Goal: Task Accomplishment & Management: Manage account settings

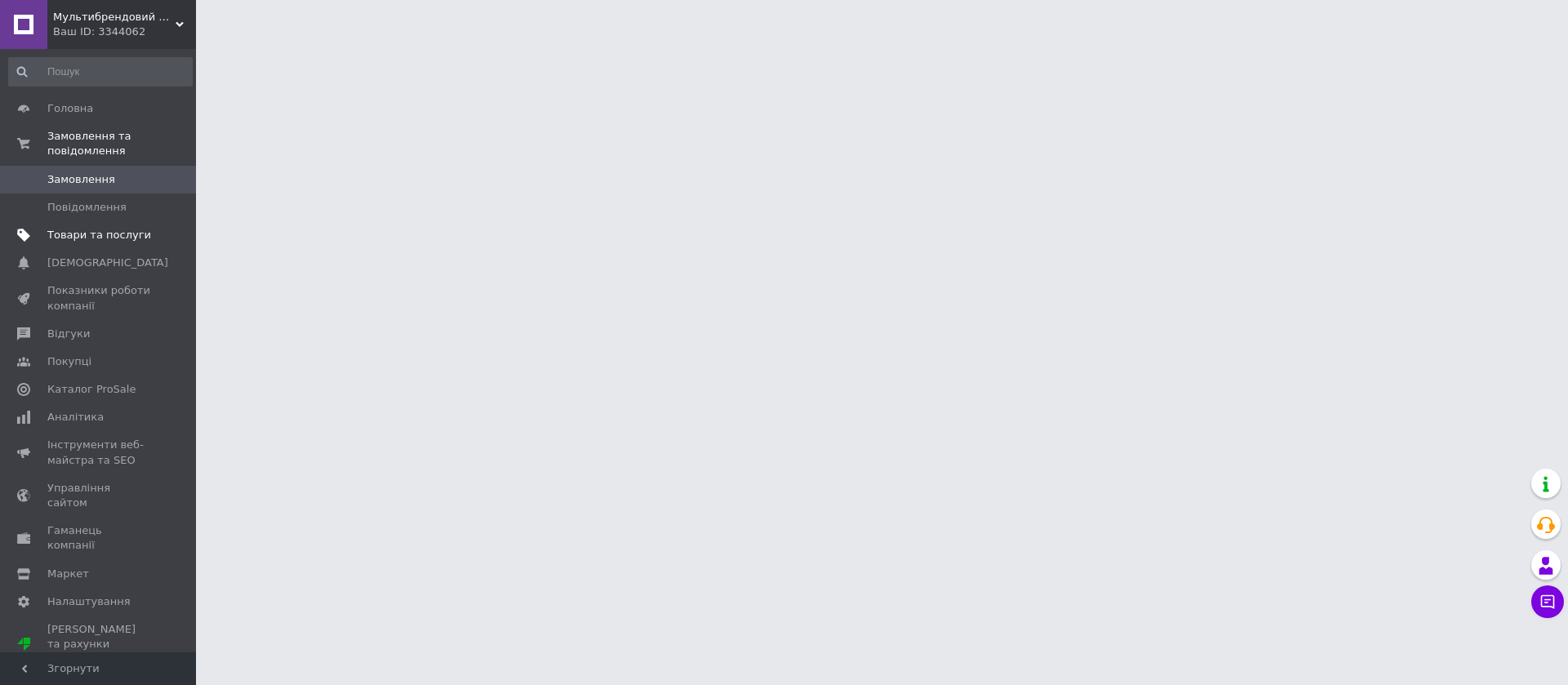
click at [82, 222] on link "Товари та послуги" at bounding box center [100, 236] width 200 height 28
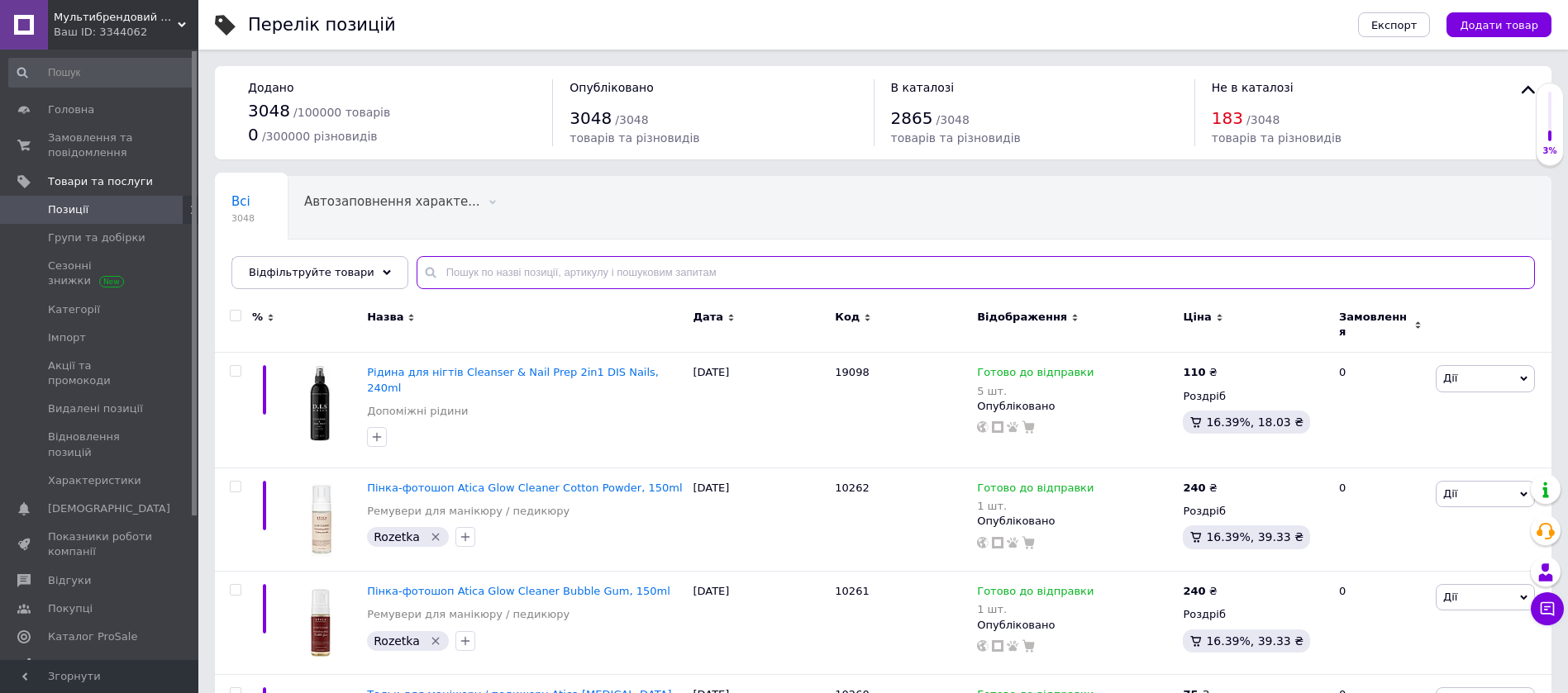
click at [519, 272] on input "text" at bounding box center [976, 272] width 1119 height 33
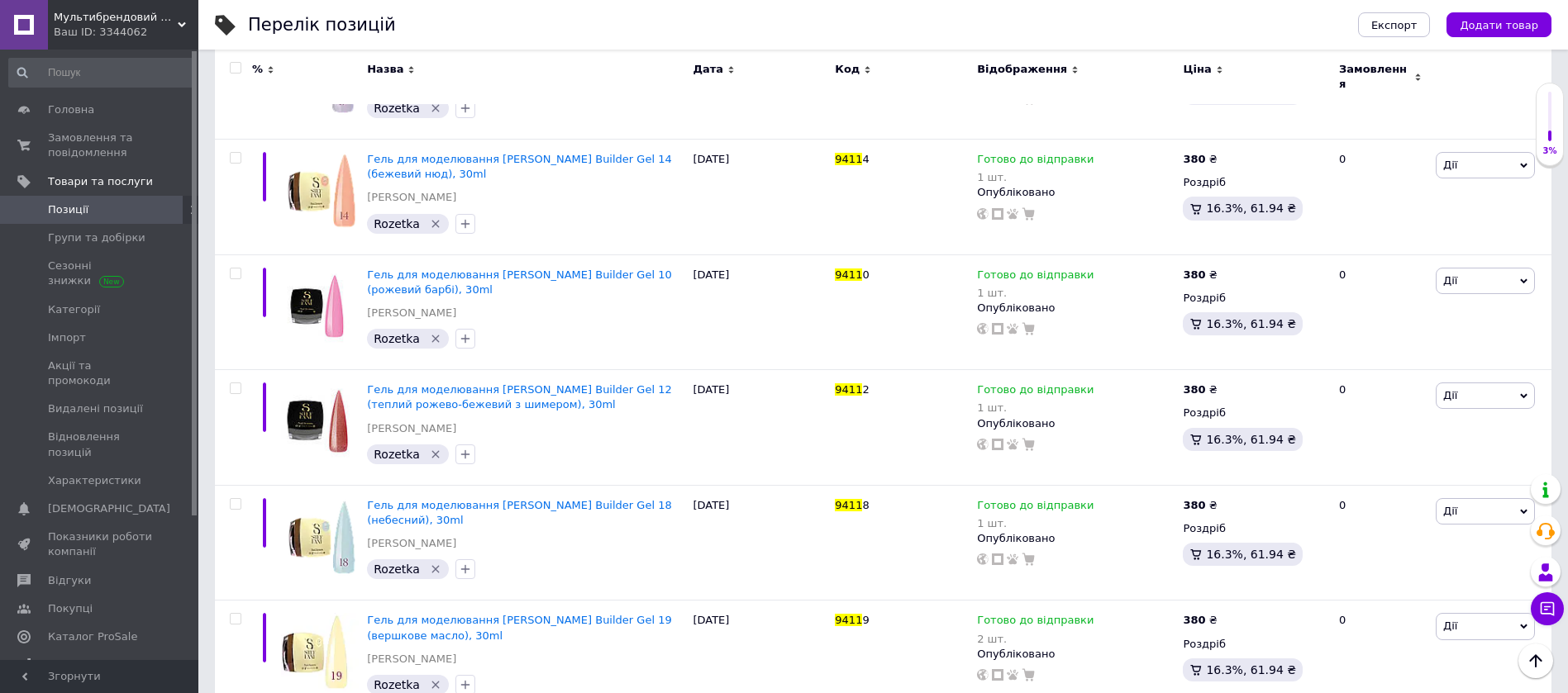
scroll to position [435, 0]
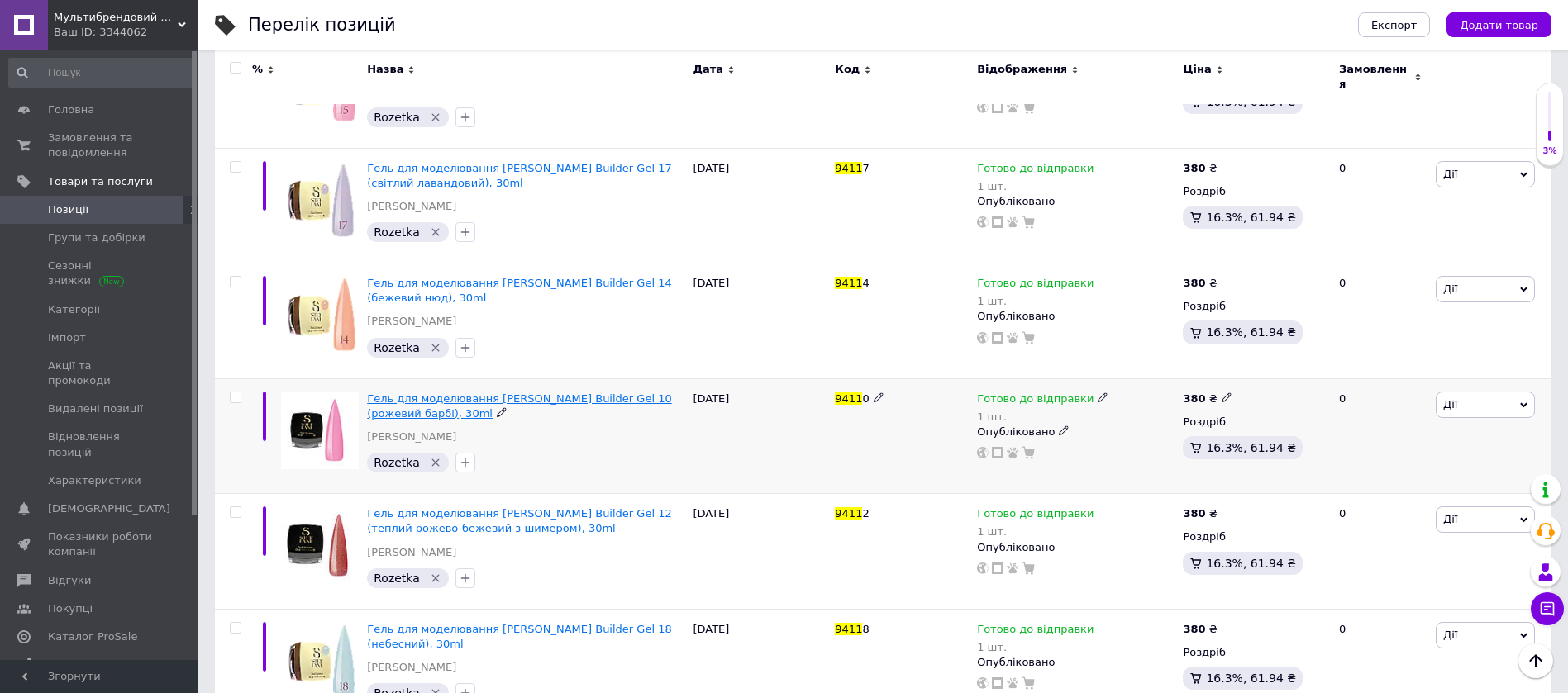
type input "9411"
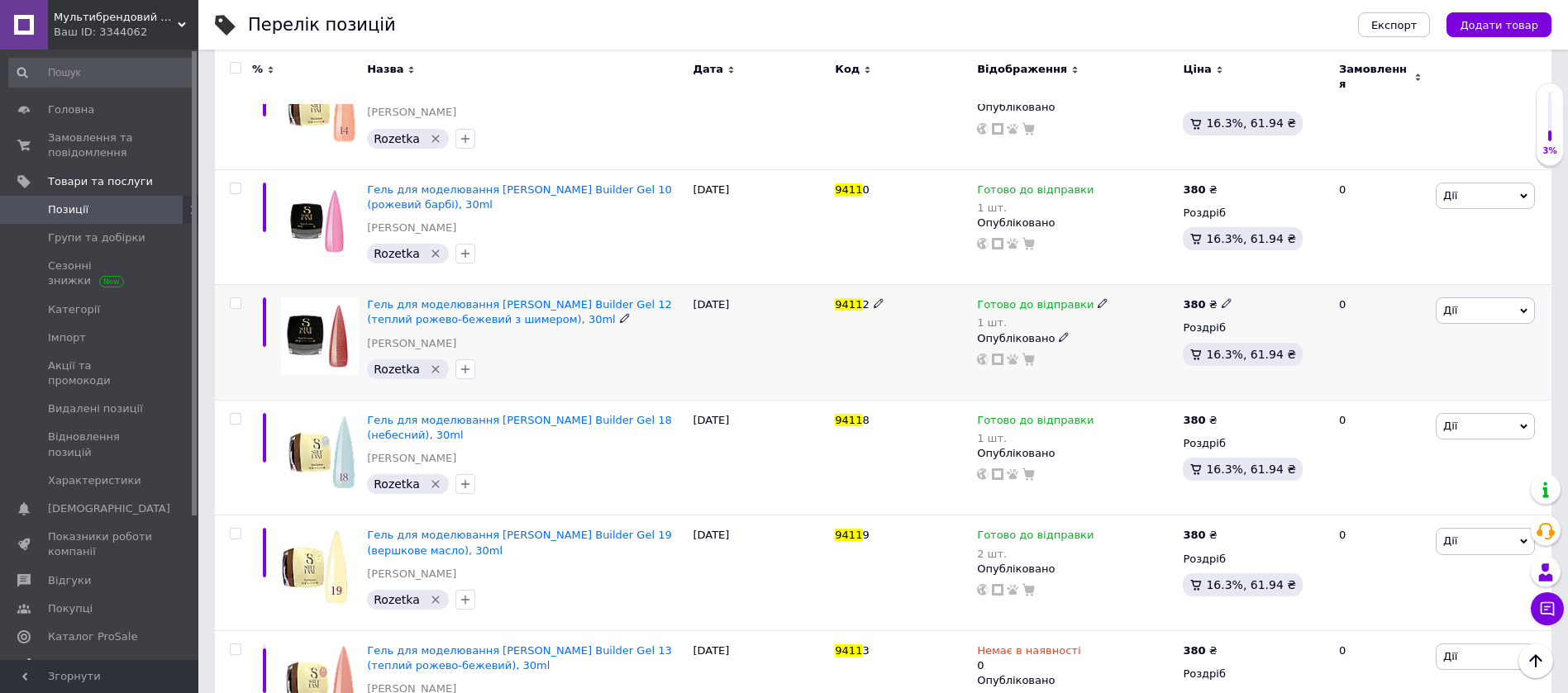
scroll to position [559, 0]
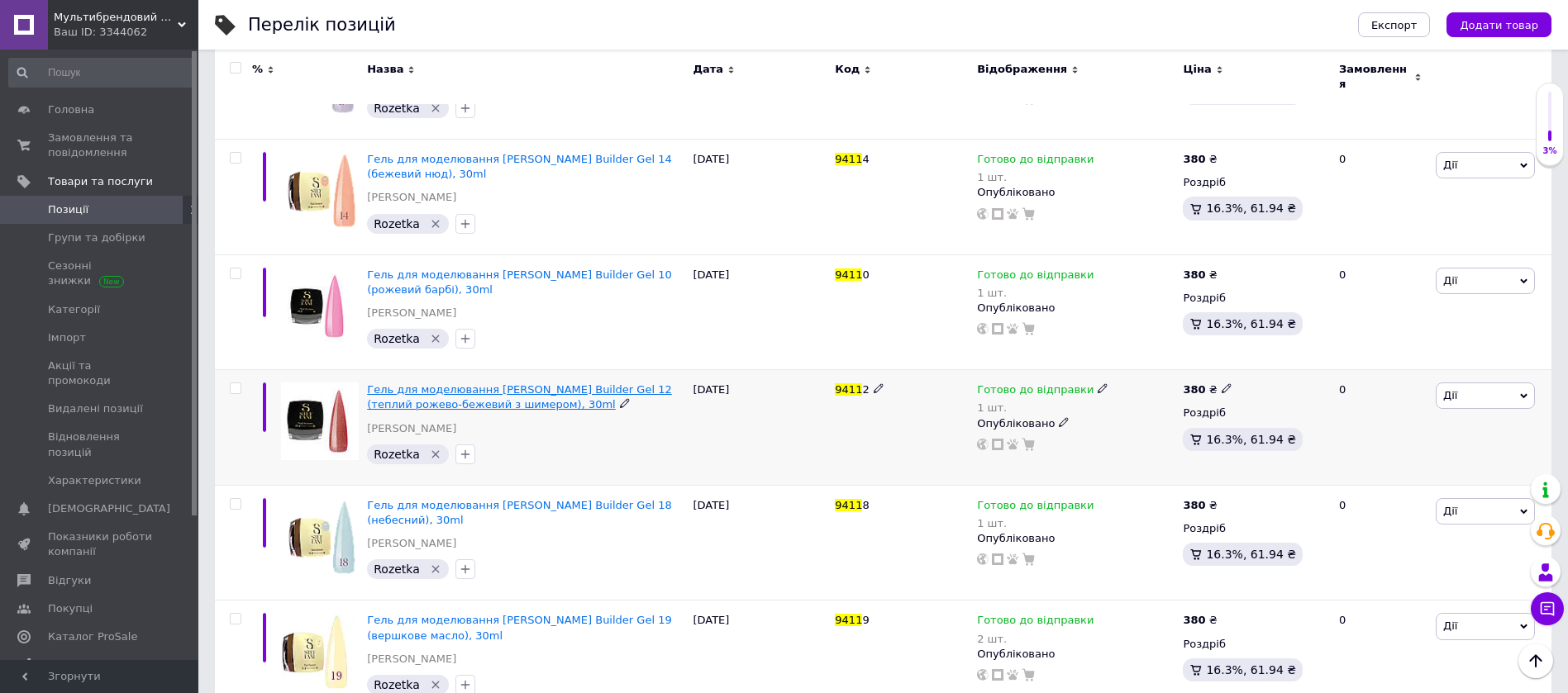
click at [565, 384] on span "Гель для моделювання [PERSON_NAME] Builder Gel 12 (теплий рожево-бежевий з шиме…" at bounding box center [519, 397] width 304 height 27
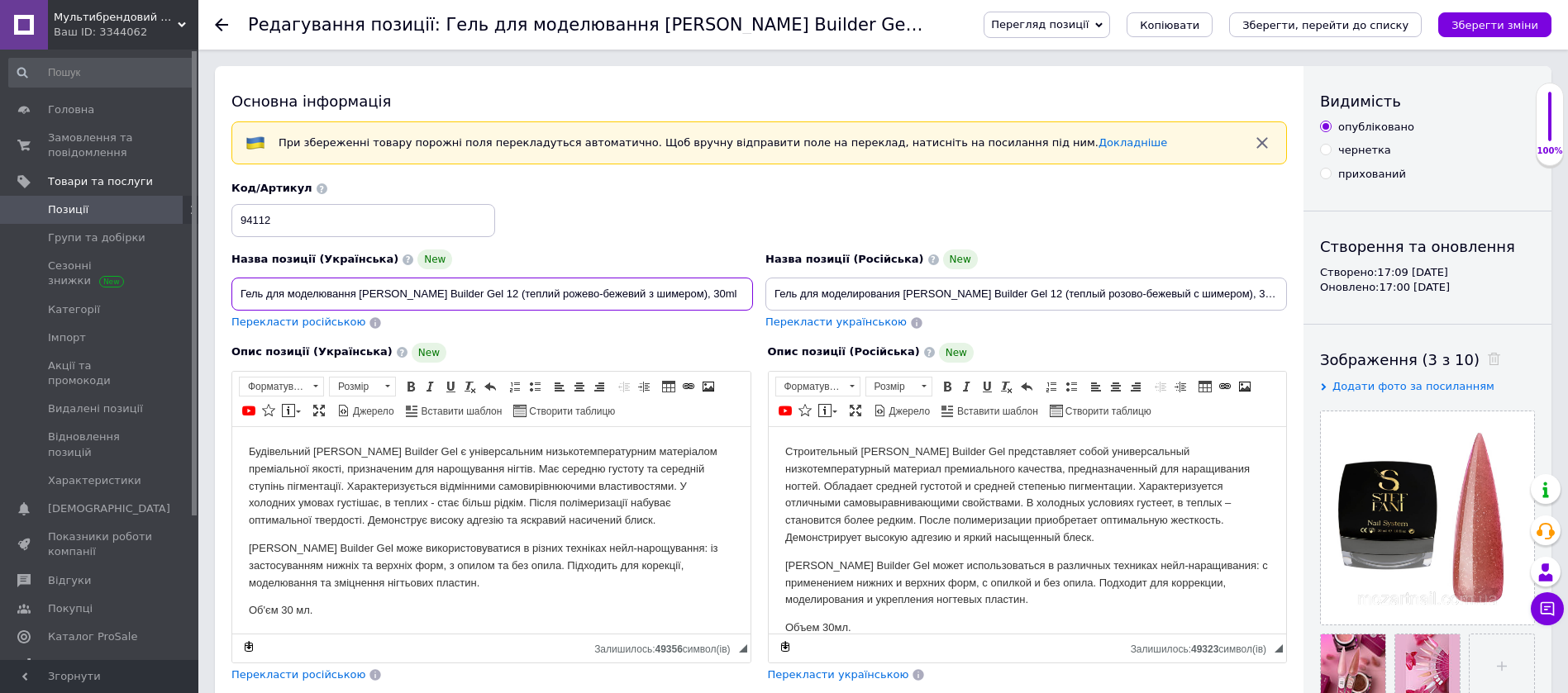
click at [533, 292] on input "Гель для моделювання [PERSON_NAME] Builder Gel 12 (теплий рожево-бежевий з шиме…" at bounding box center [492, 293] width 521 height 33
click at [854, 297] on input "Гель для моделирования [PERSON_NAME] Builder Gel 12 (теплый розово-бежевый с ши…" at bounding box center [1026, 293] width 521 height 33
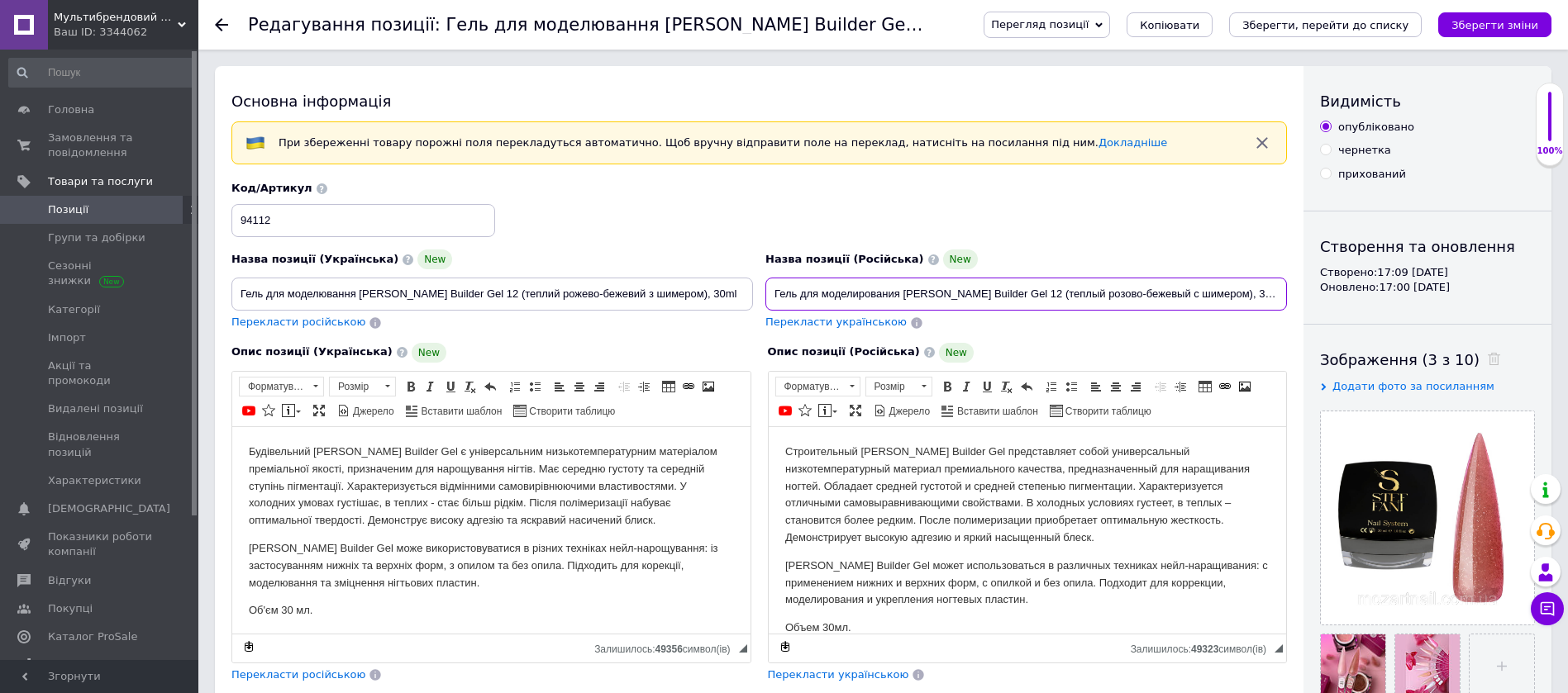
click at [854, 297] on input "Гель для моделирования [PERSON_NAME] Builder Gel 12 (теплый розово-бежевый с ши…" at bounding box center [1026, 293] width 521 height 33
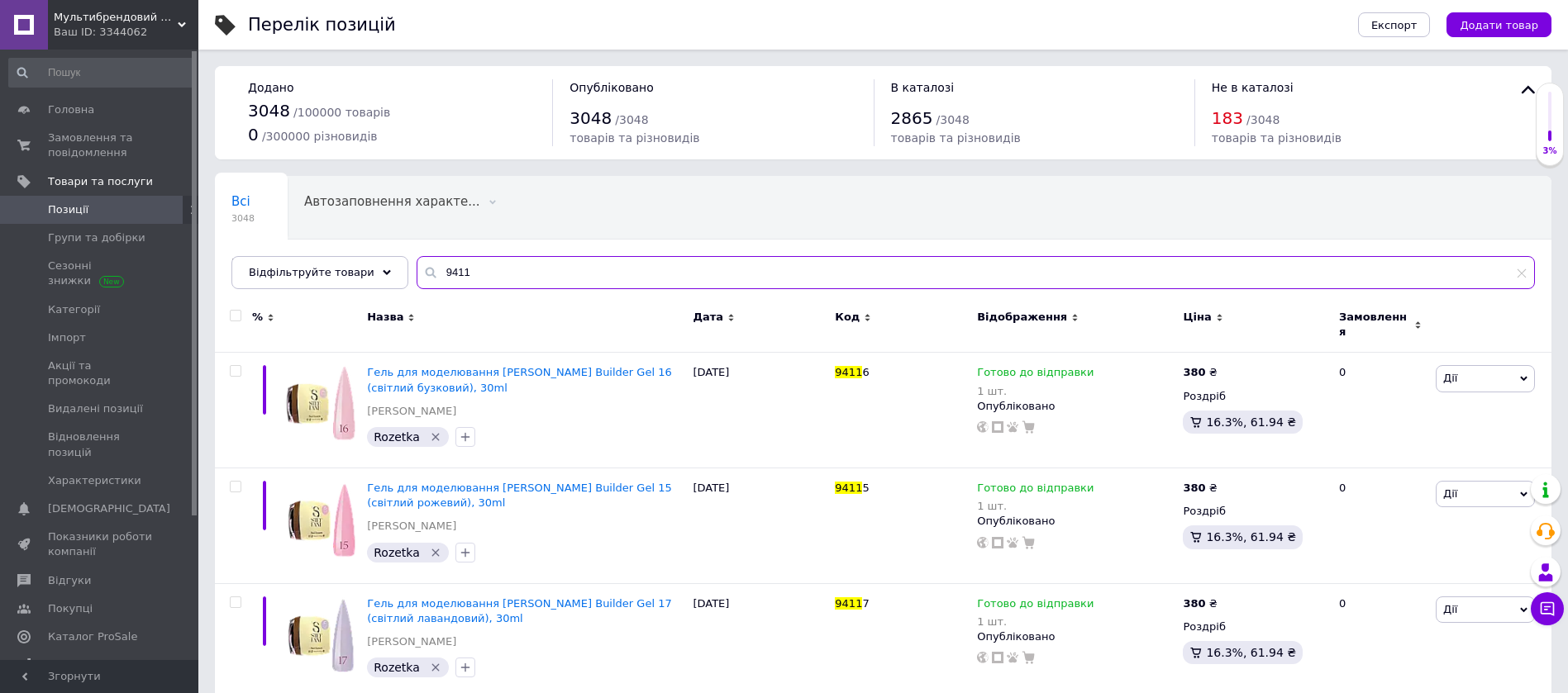
click at [449, 267] on input "9411" at bounding box center [976, 272] width 1119 height 33
click at [451, 265] on input "9412" at bounding box center [976, 272] width 1119 height 33
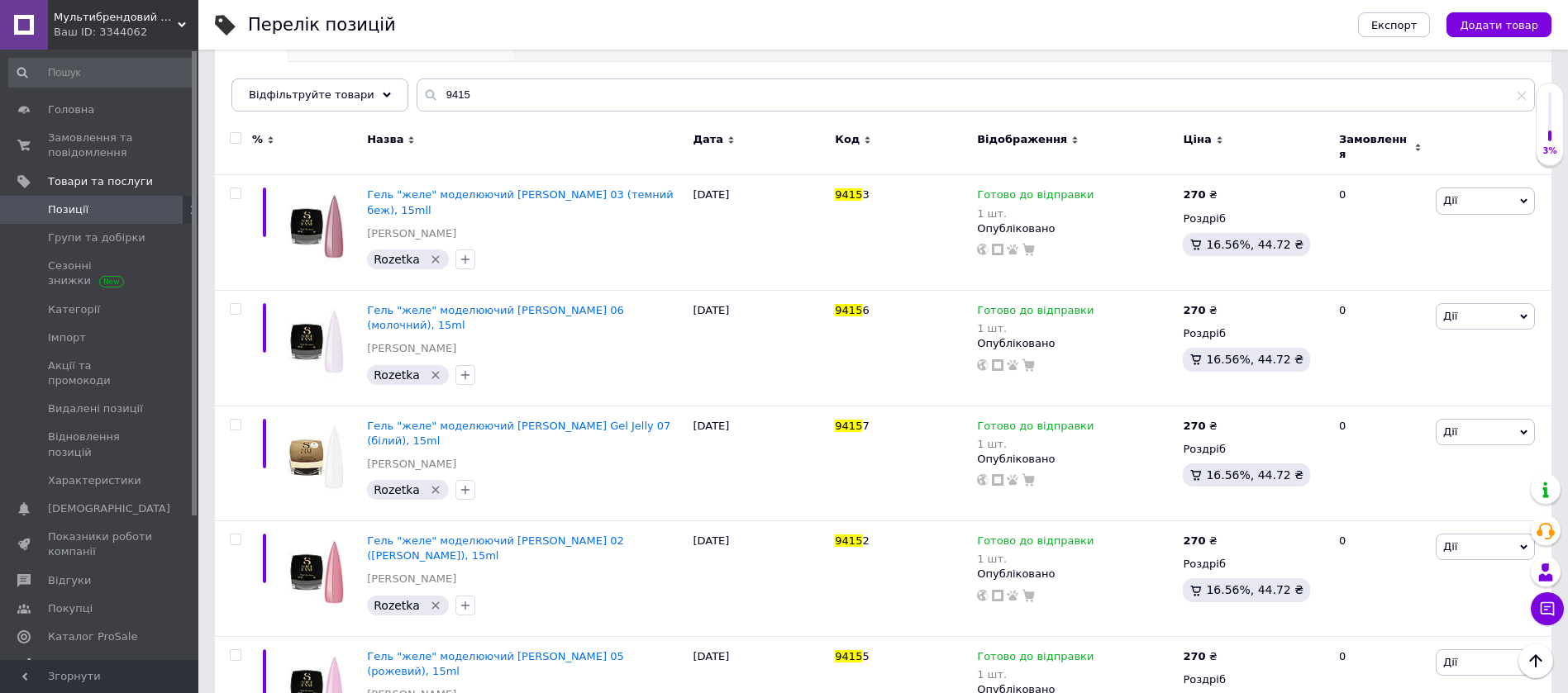
scroll to position [54, 0]
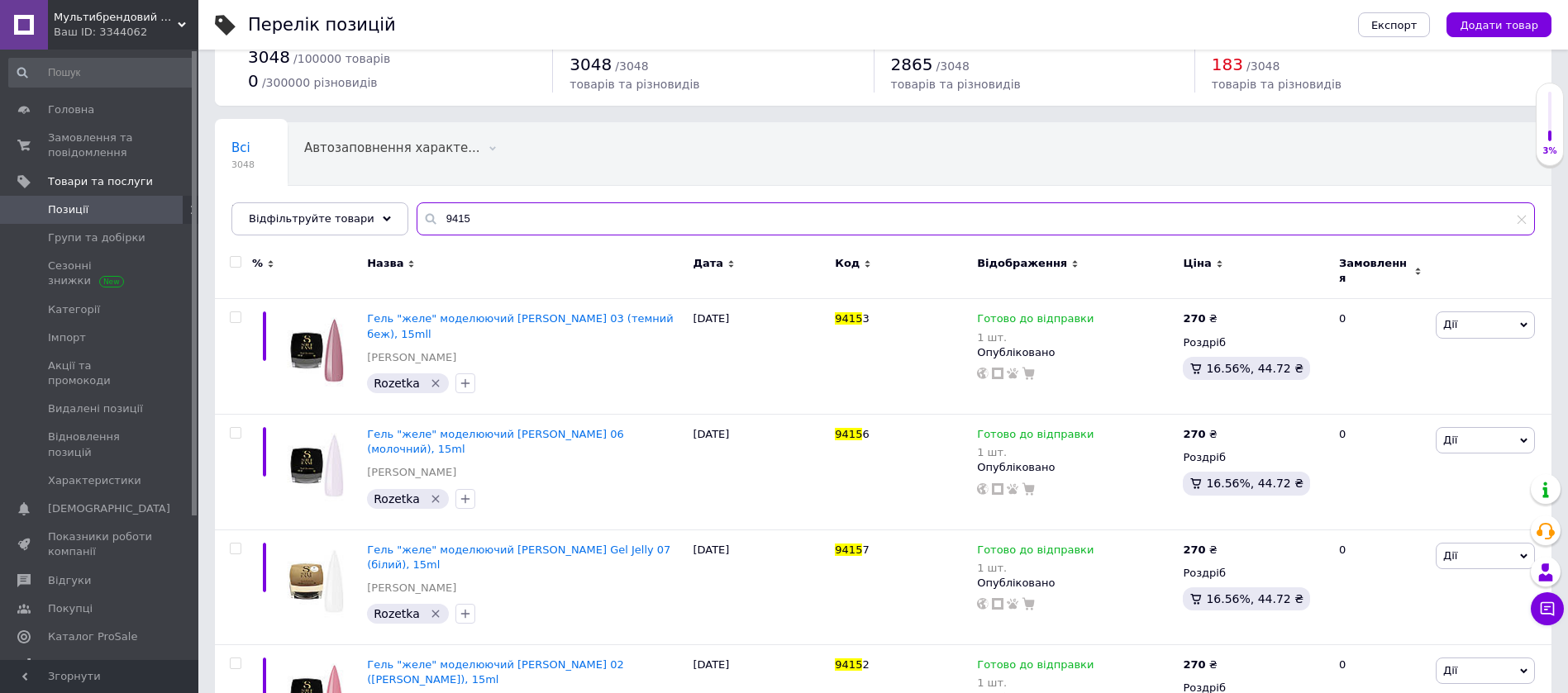
click at [452, 214] on input "9415" at bounding box center [976, 218] width 1119 height 33
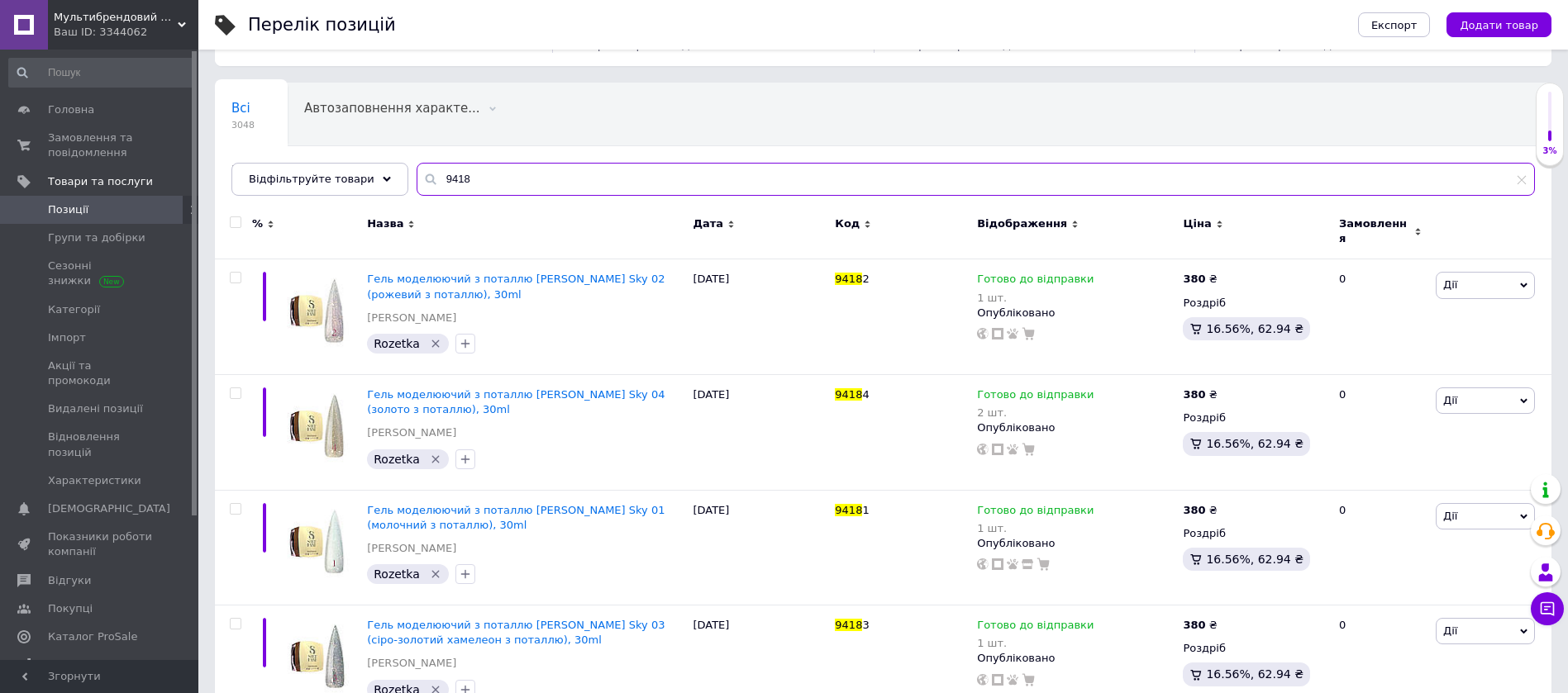
scroll to position [128, 0]
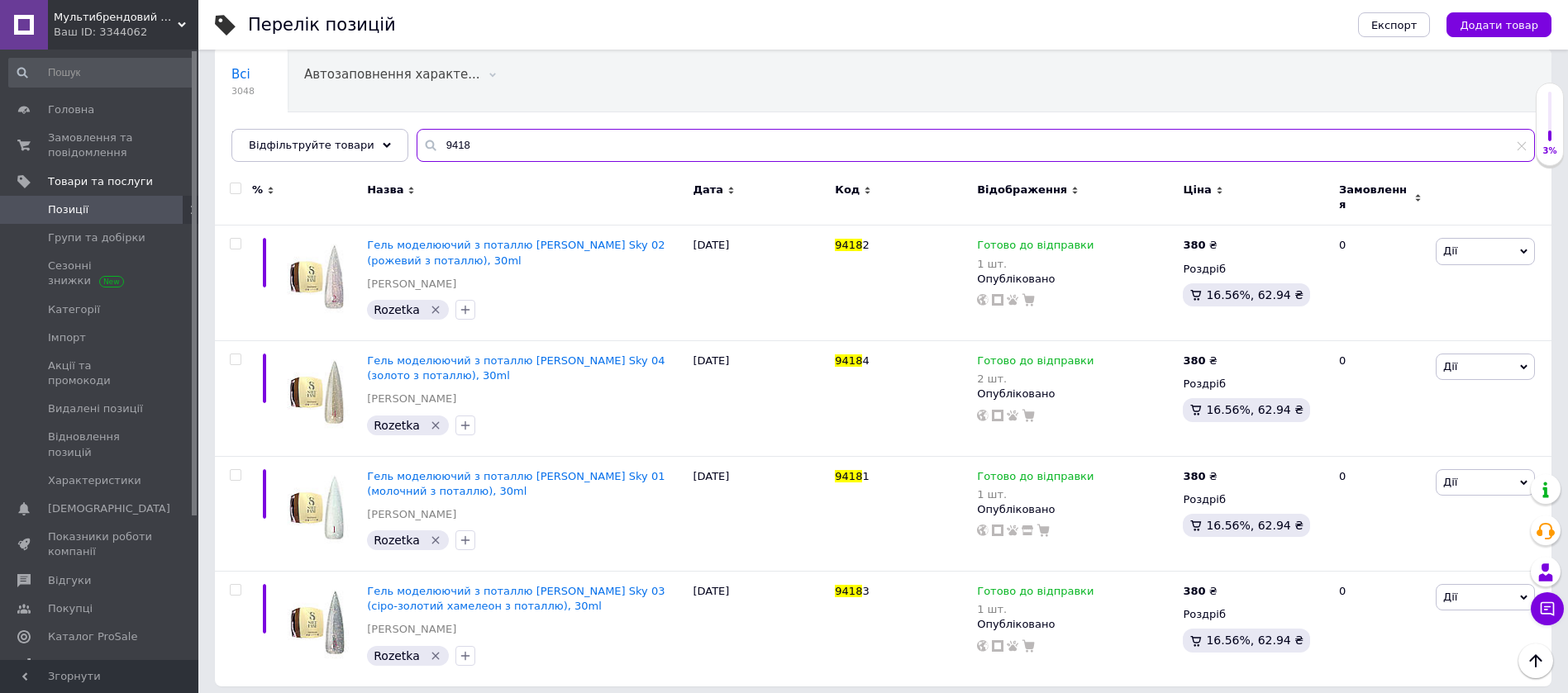
click at [466, 145] on input "9418" at bounding box center [976, 144] width 1119 height 33
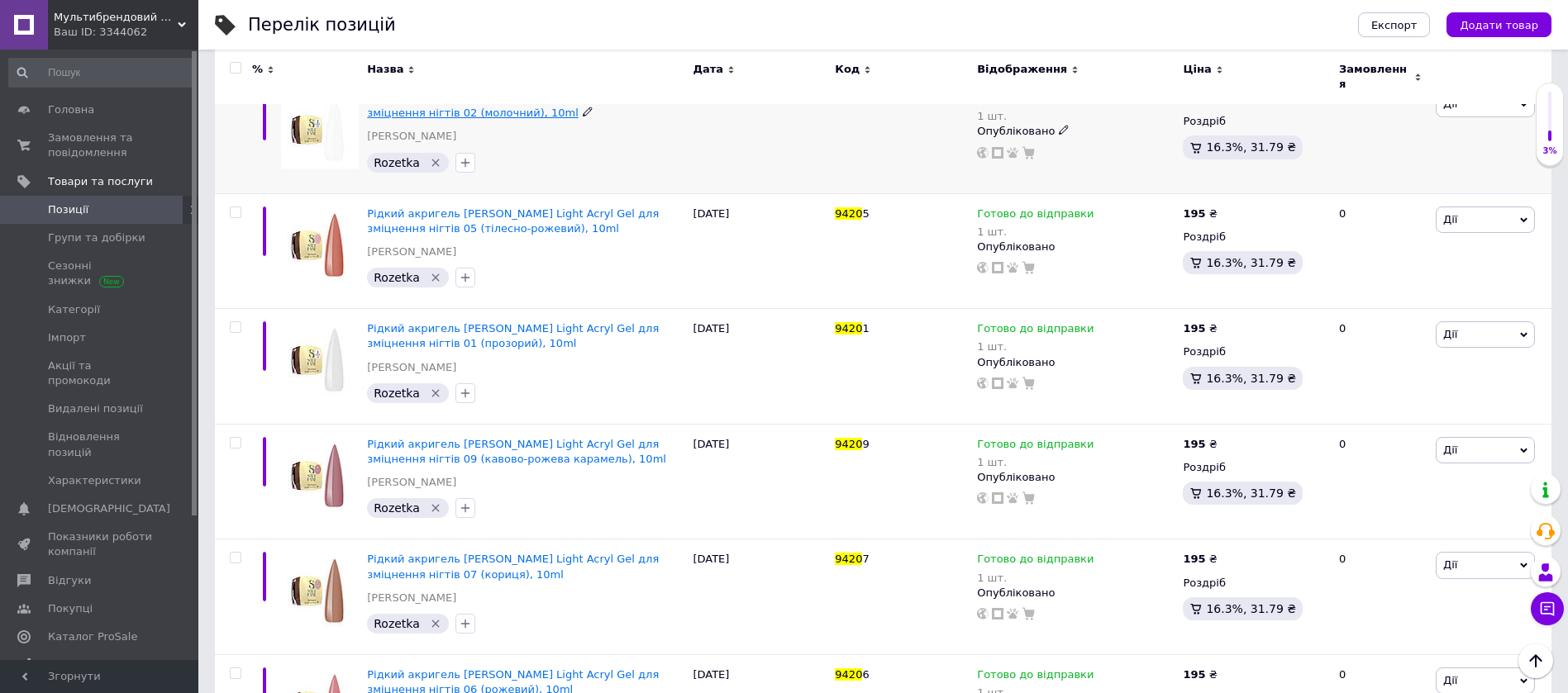
scroll to position [623, 0]
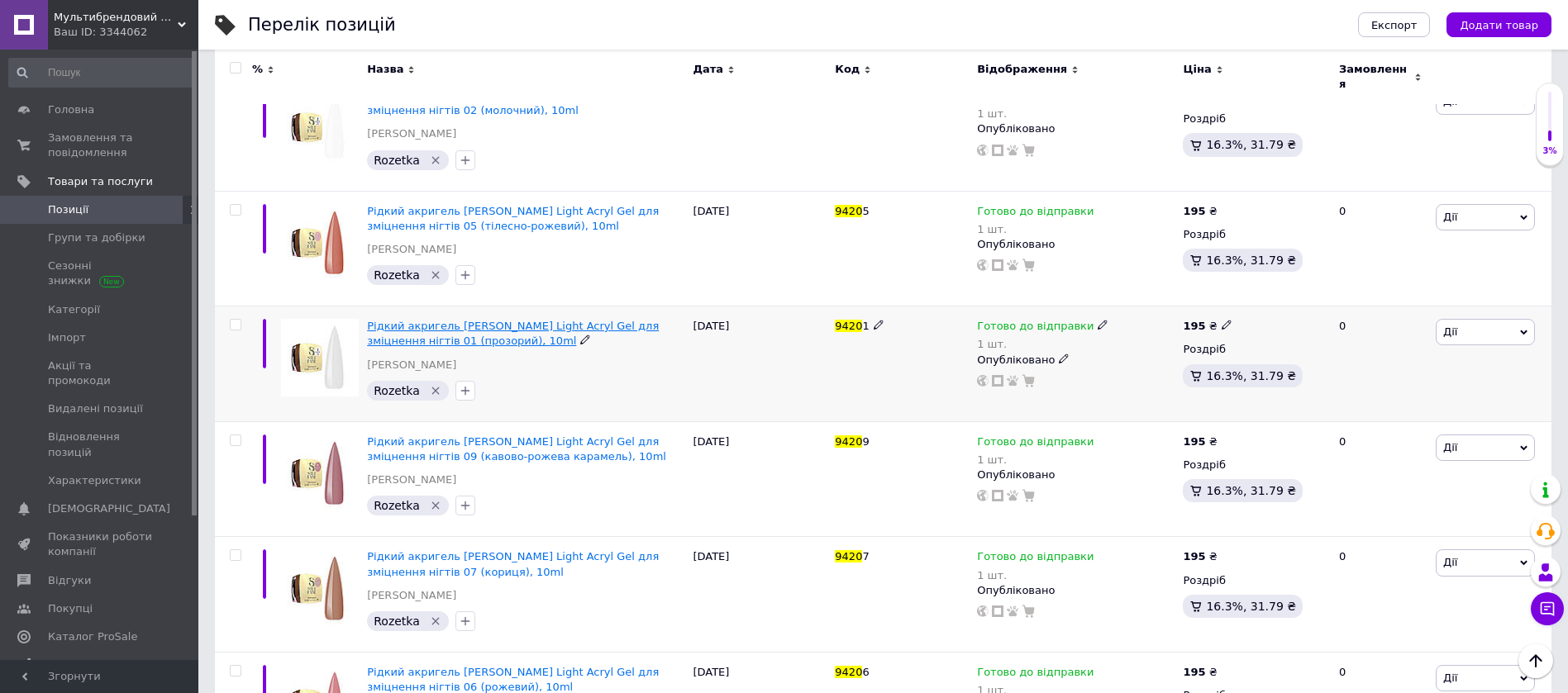
type input "9420"
